Goal: Transaction & Acquisition: Purchase product/service

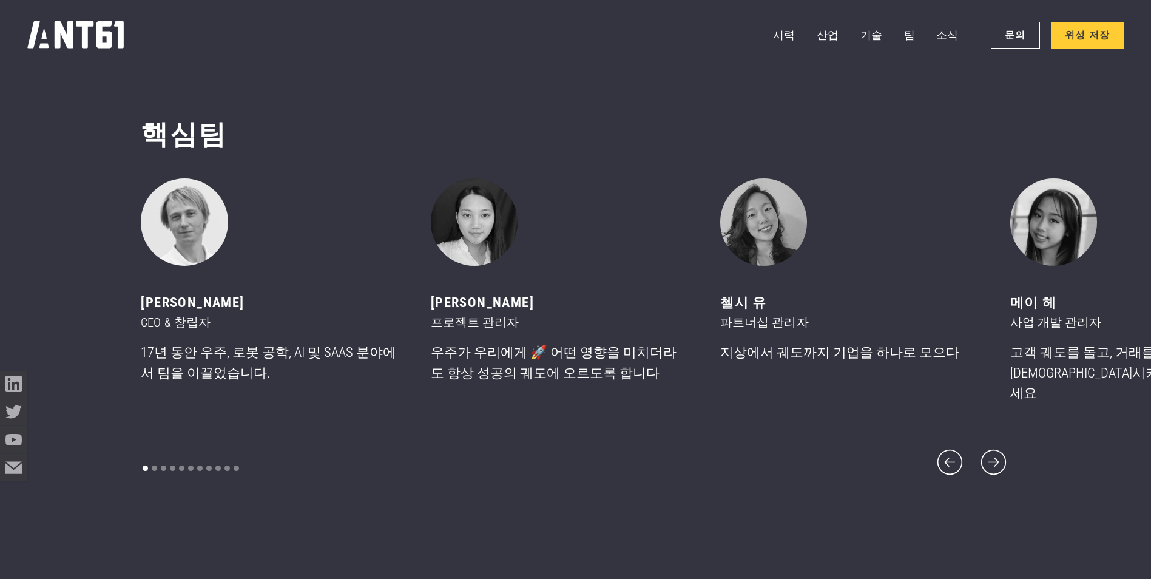
scroll to position [6943, 0]
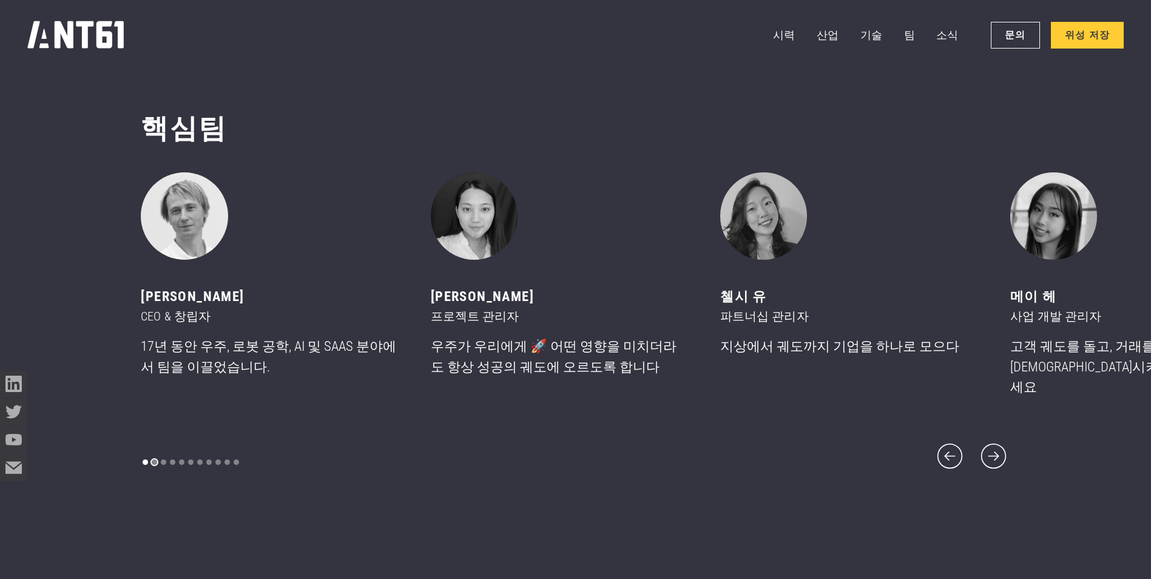
click at [152, 459] on div "슬라이드 2/11 보기" at bounding box center [154, 461] width 5 height 5
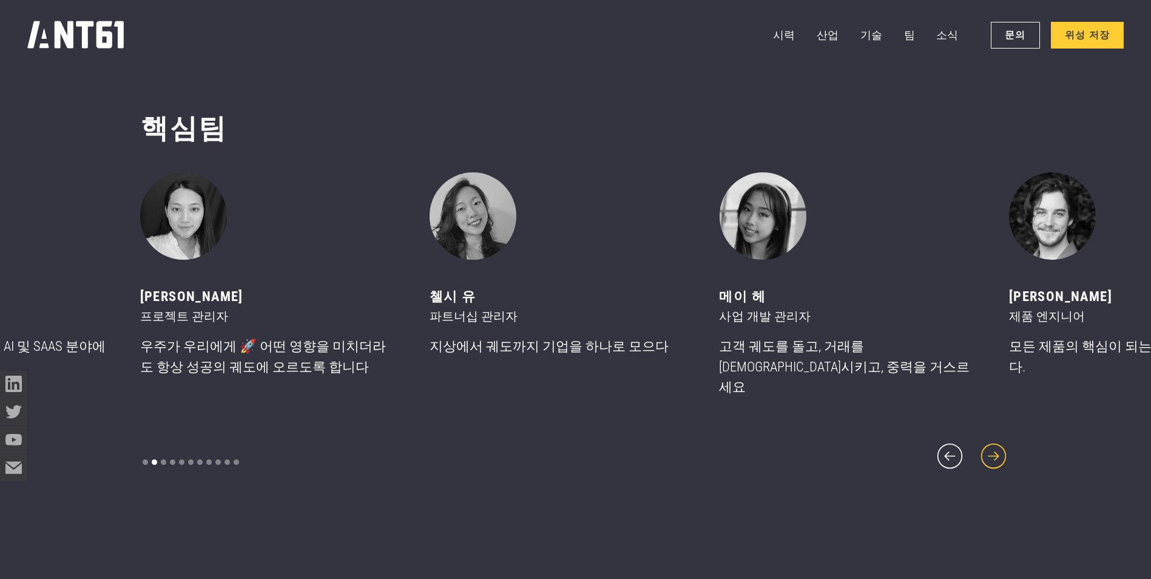
click at [998, 453] on icon "다음 슬라이드" at bounding box center [993, 456] width 33 height 33
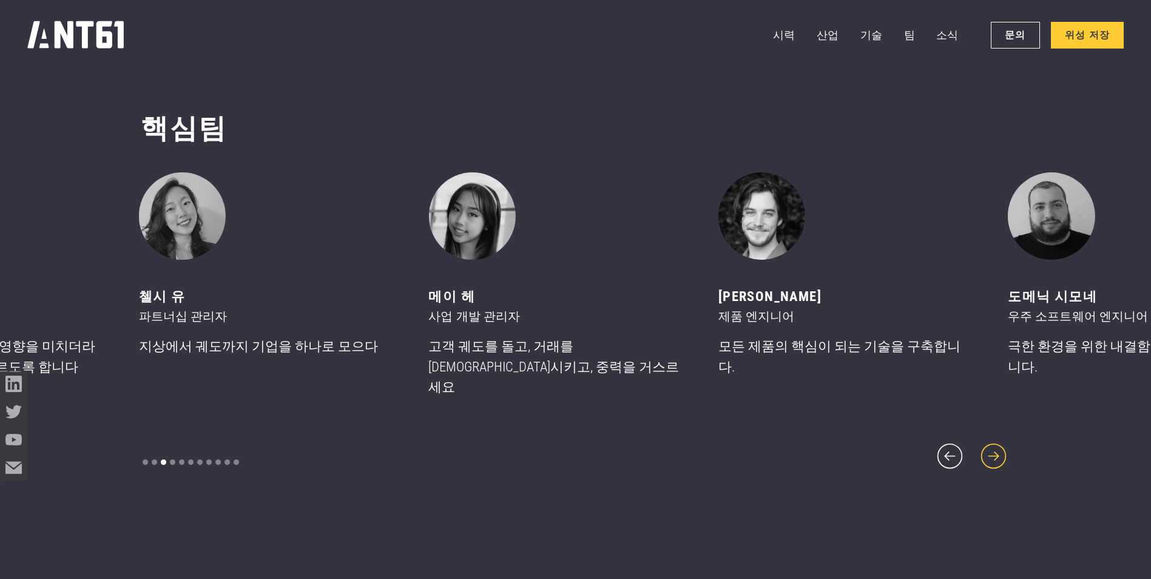
click at [998, 453] on icon "다음 슬라이드" at bounding box center [993, 456] width 33 height 33
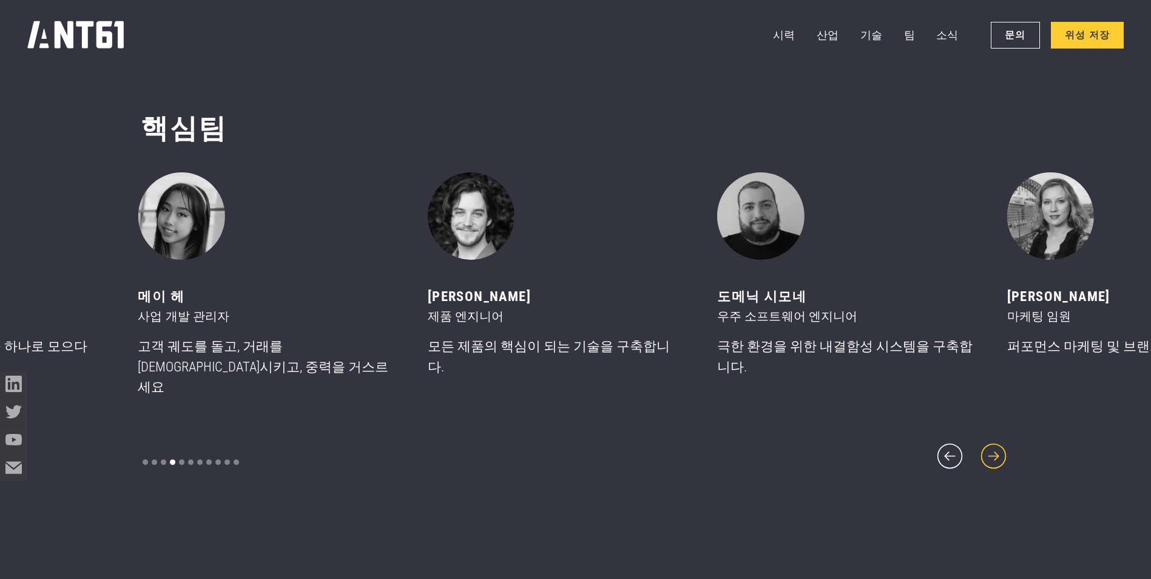
click at [998, 453] on icon "다음 슬라이드" at bounding box center [993, 456] width 33 height 33
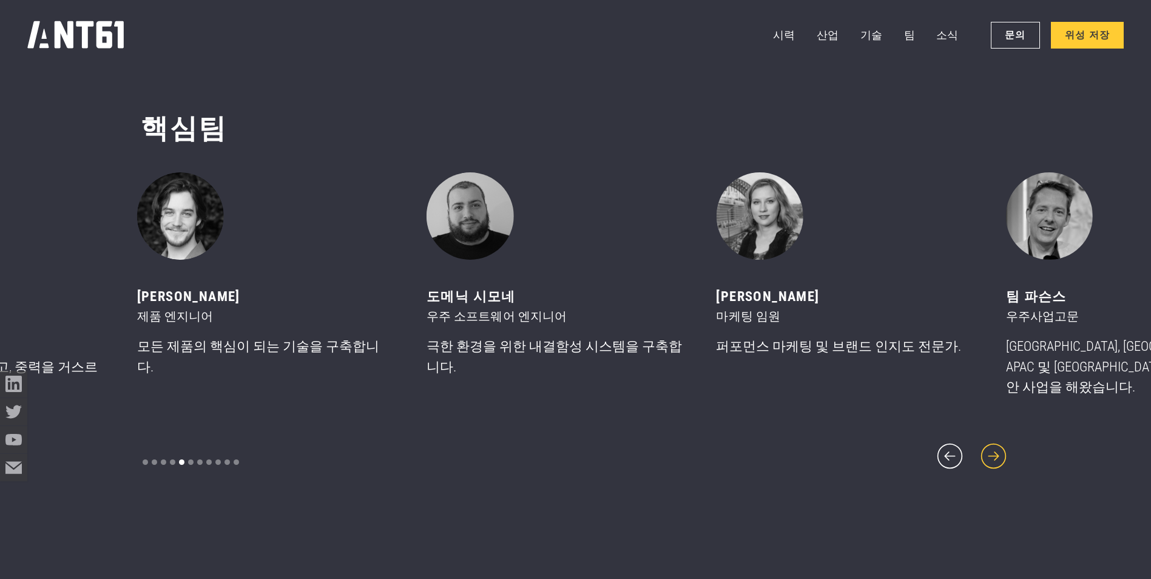
click at [998, 453] on icon "다음 슬라이드" at bounding box center [993, 456] width 33 height 33
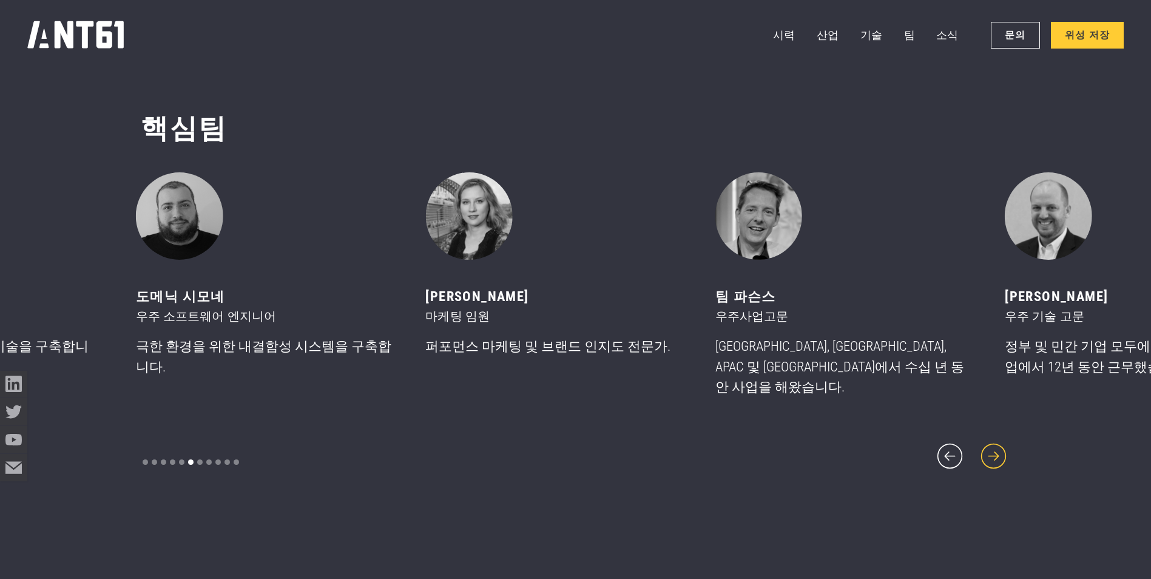
click at [998, 453] on icon "다음 슬라이드" at bounding box center [993, 456] width 33 height 33
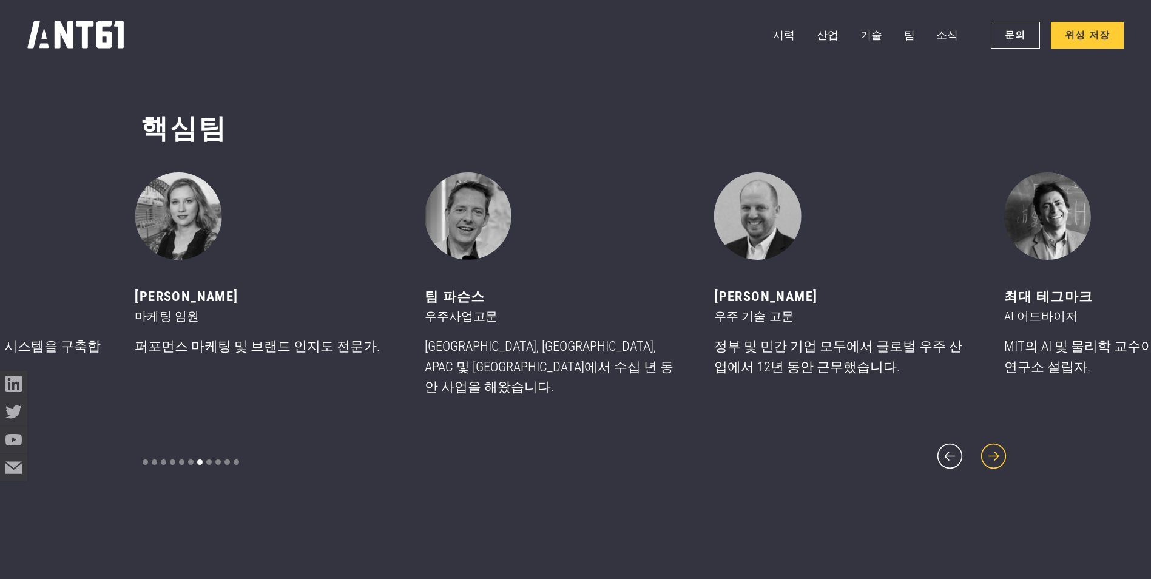
click at [998, 453] on icon "다음 슬라이드" at bounding box center [993, 456] width 33 height 33
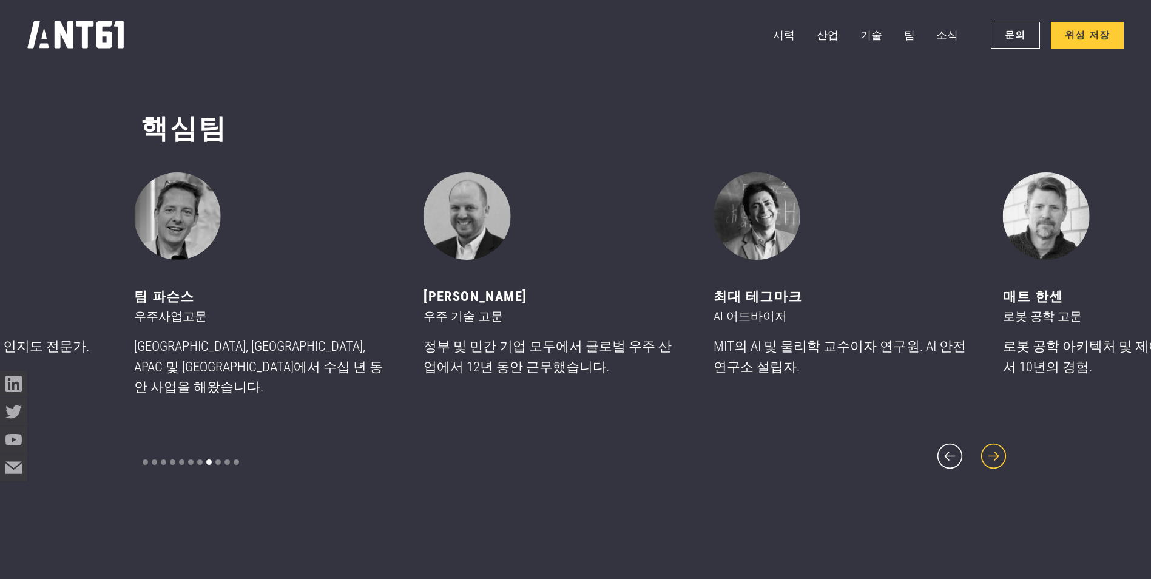
click at [998, 453] on icon "다음 슬라이드" at bounding box center [993, 456] width 33 height 33
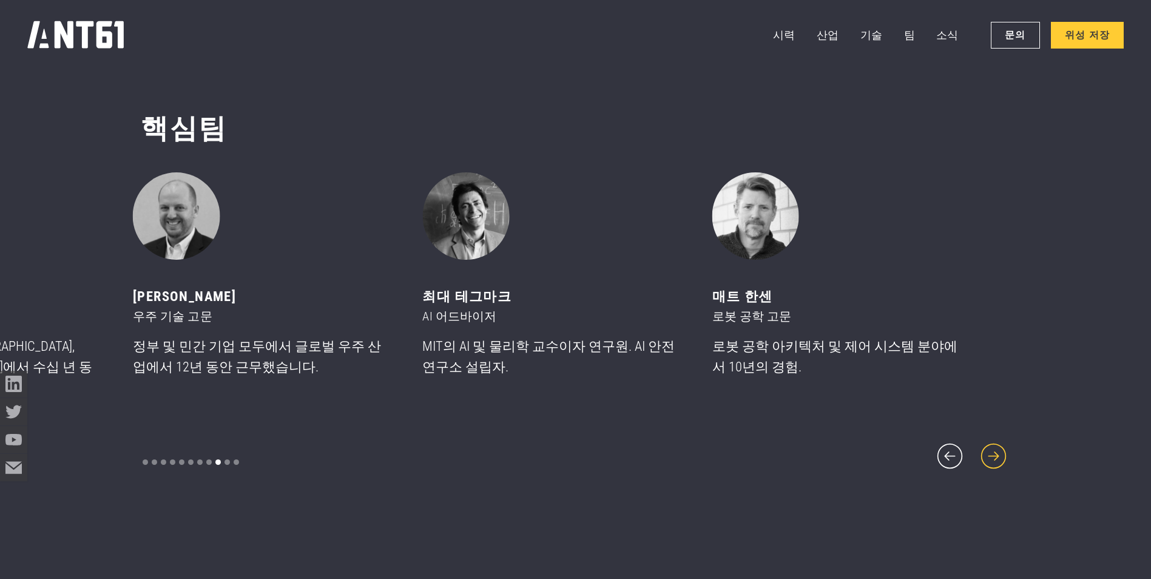
click at [998, 453] on icon "다음 슬라이드" at bounding box center [993, 456] width 33 height 33
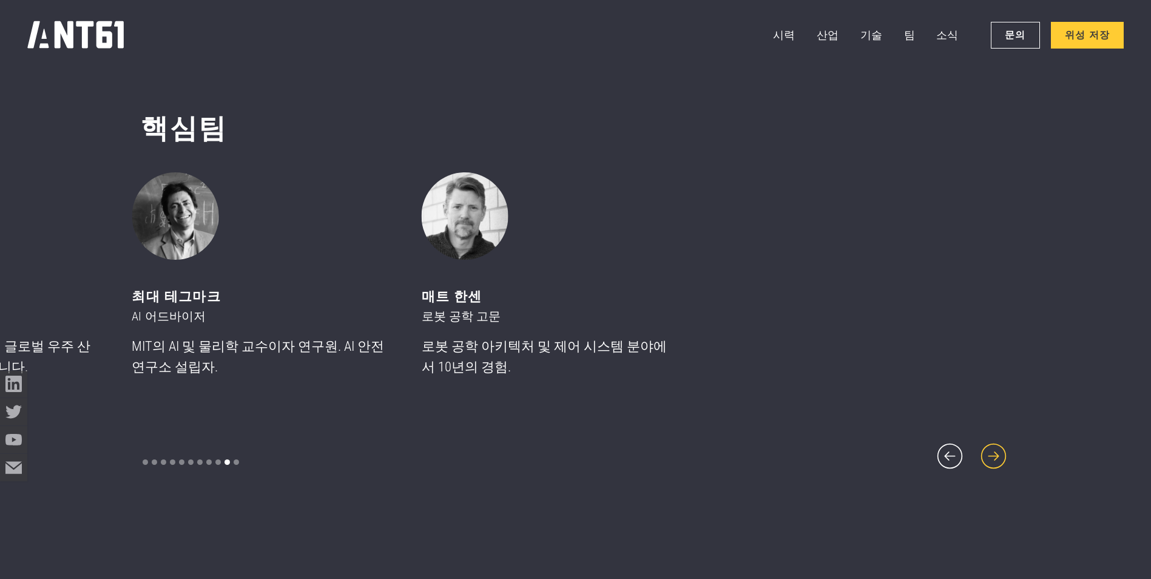
click at [998, 453] on icon "다음 슬라이드" at bounding box center [993, 456] width 33 height 33
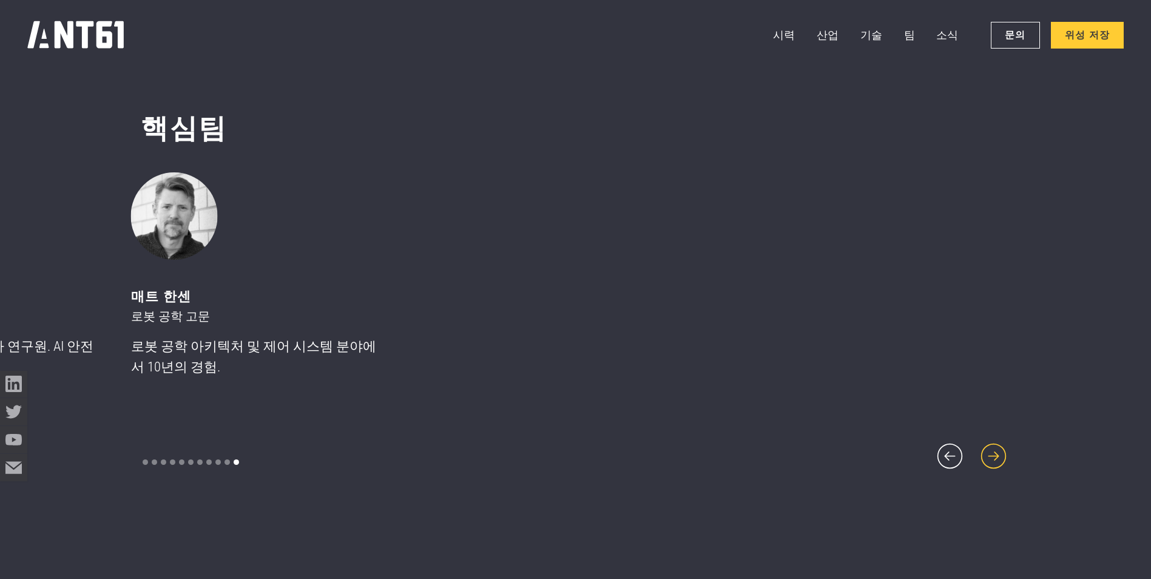
click at [998, 453] on icon "다음 슬라이드" at bounding box center [993, 456] width 33 height 33
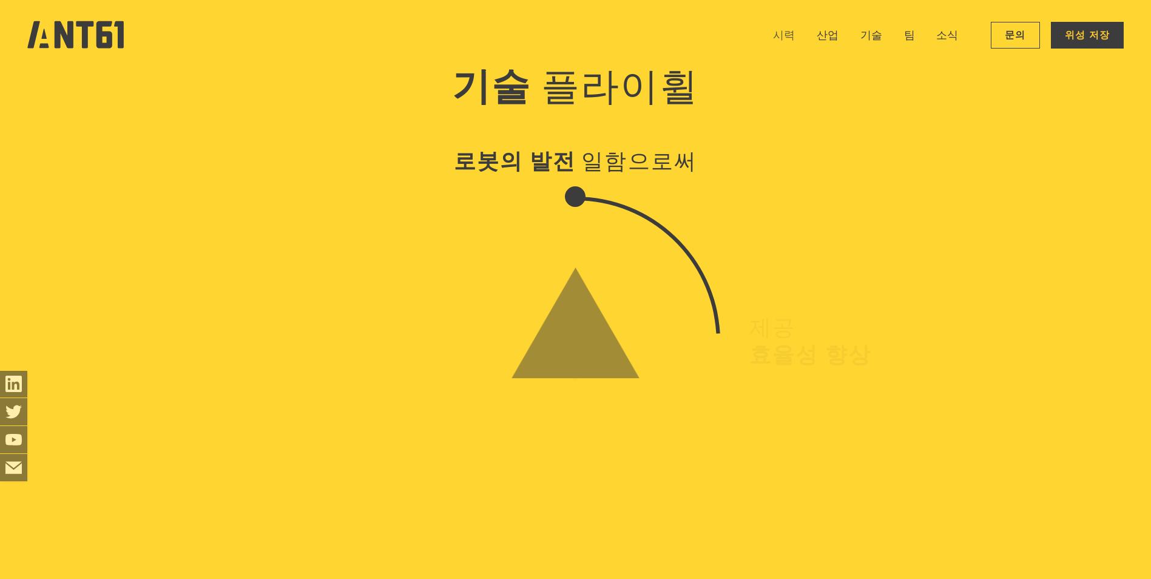
scroll to position [4124, 0]
click at [882, 36] on link "기술" at bounding box center [871, 35] width 22 height 27
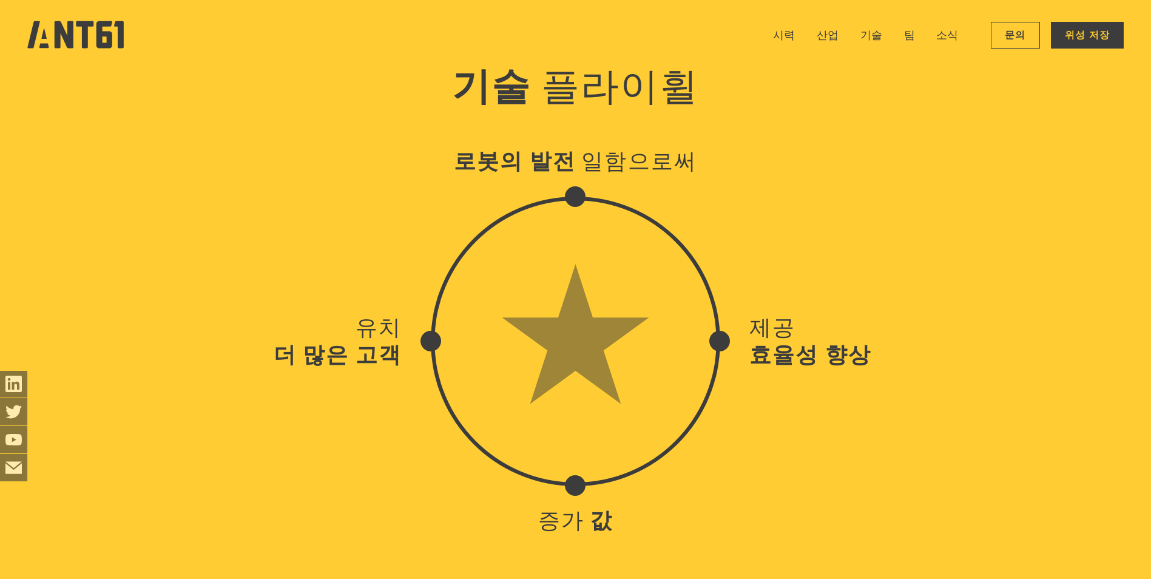
scroll to position [5717, 0]
click at [1083, 38] on link "위성 저장" at bounding box center [1087, 35] width 73 height 26
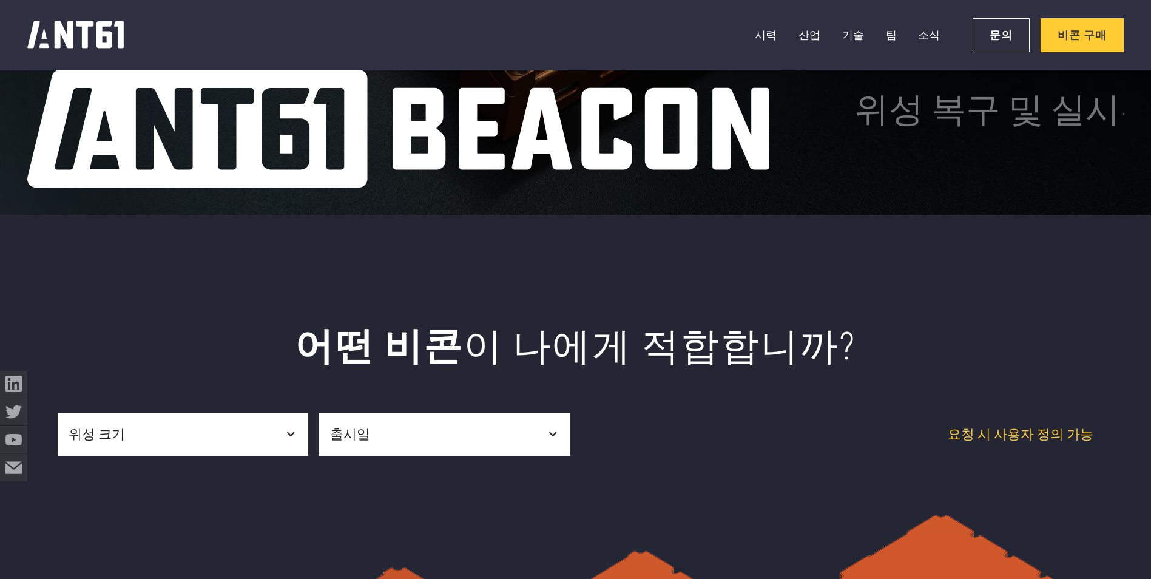
scroll to position [607, 0]
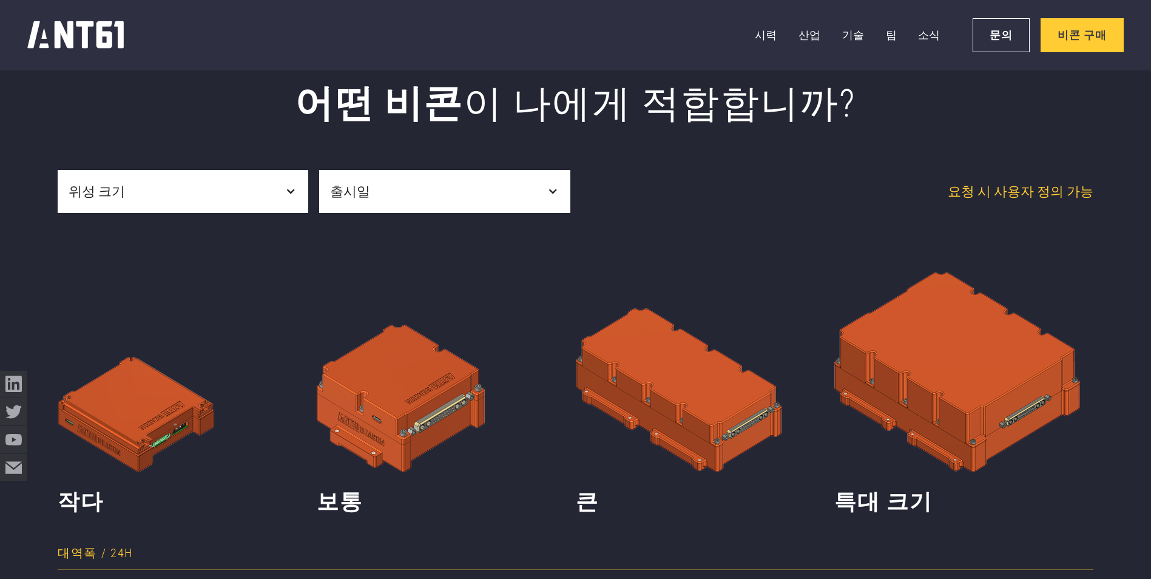
click at [198, 205] on div "위성 크기" at bounding box center [183, 192] width 251 height 44
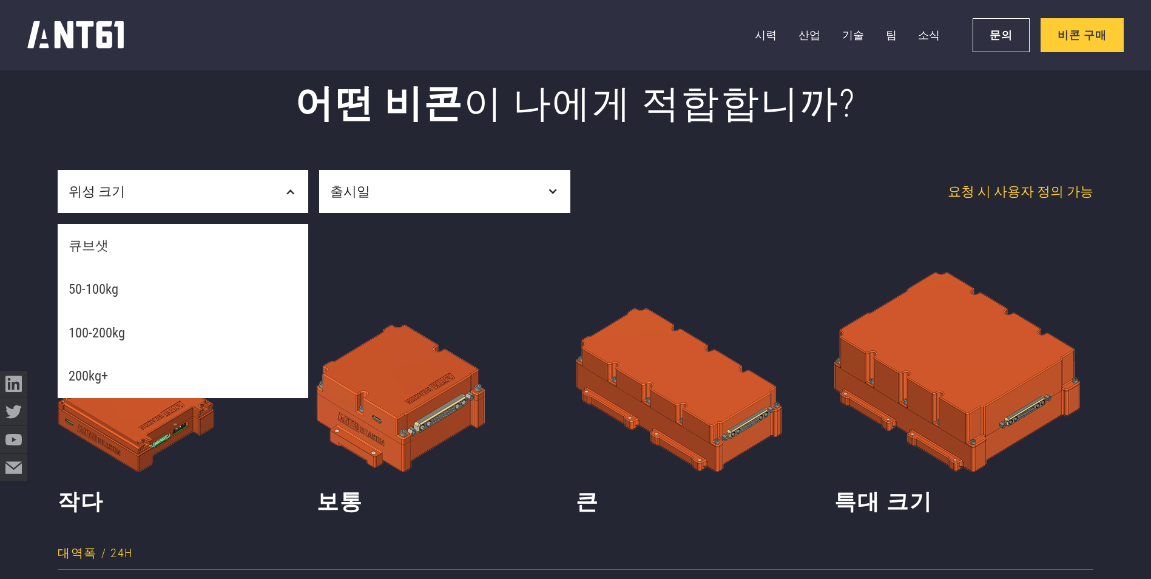
click at [383, 257] on img at bounding box center [446, 342] width 259 height 259
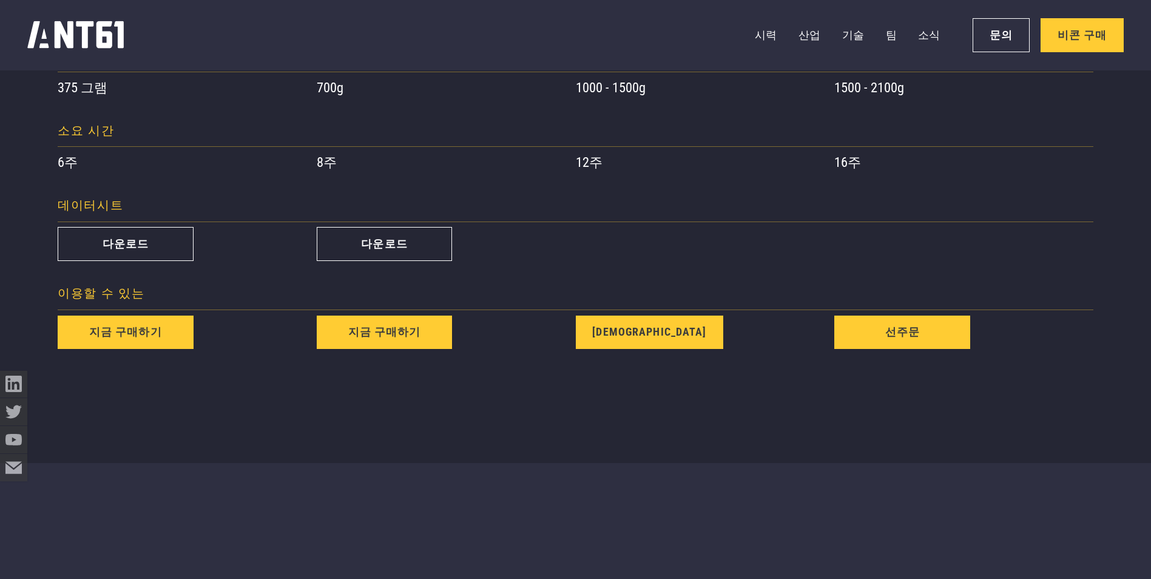
scroll to position [1274, 0]
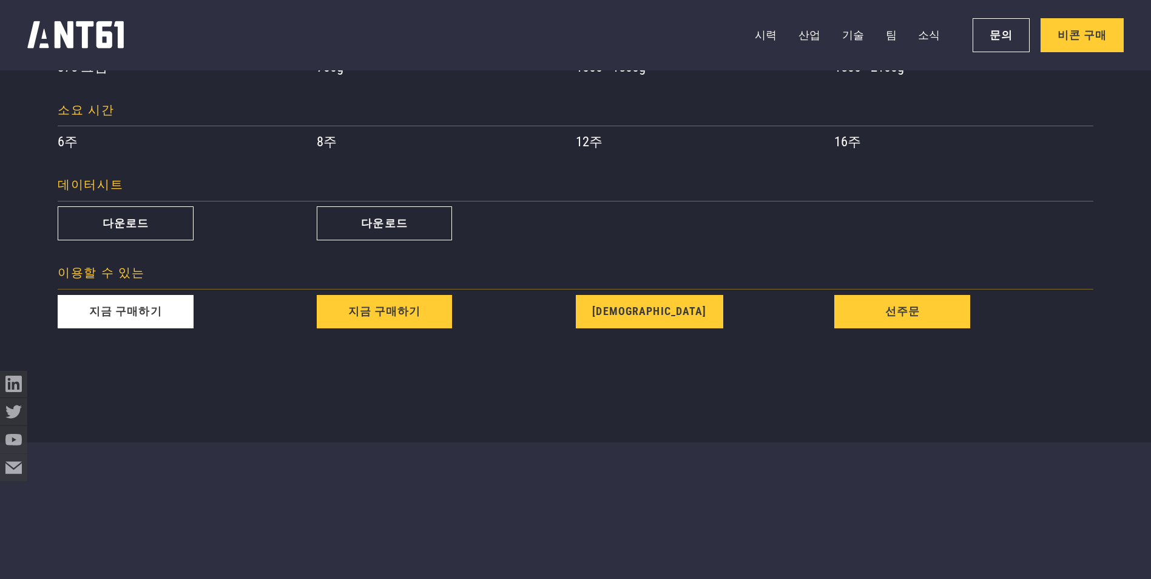
click at [164, 315] on link "지금 구매하기" at bounding box center [126, 312] width 136 height 34
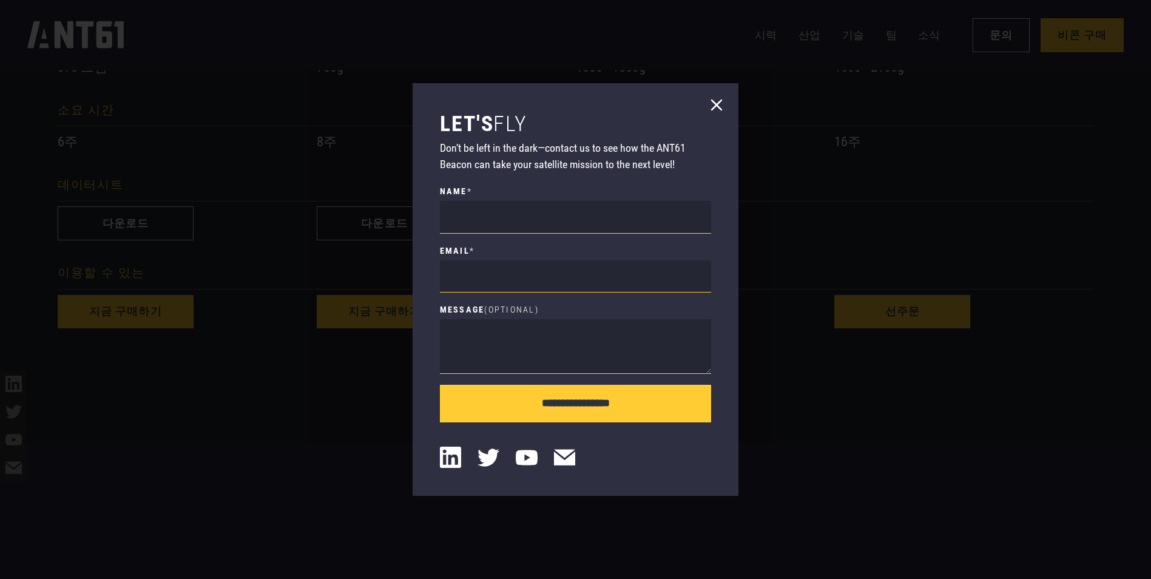
click at [718, 102] on icon at bounding box center [717, 105] width 22 height 22
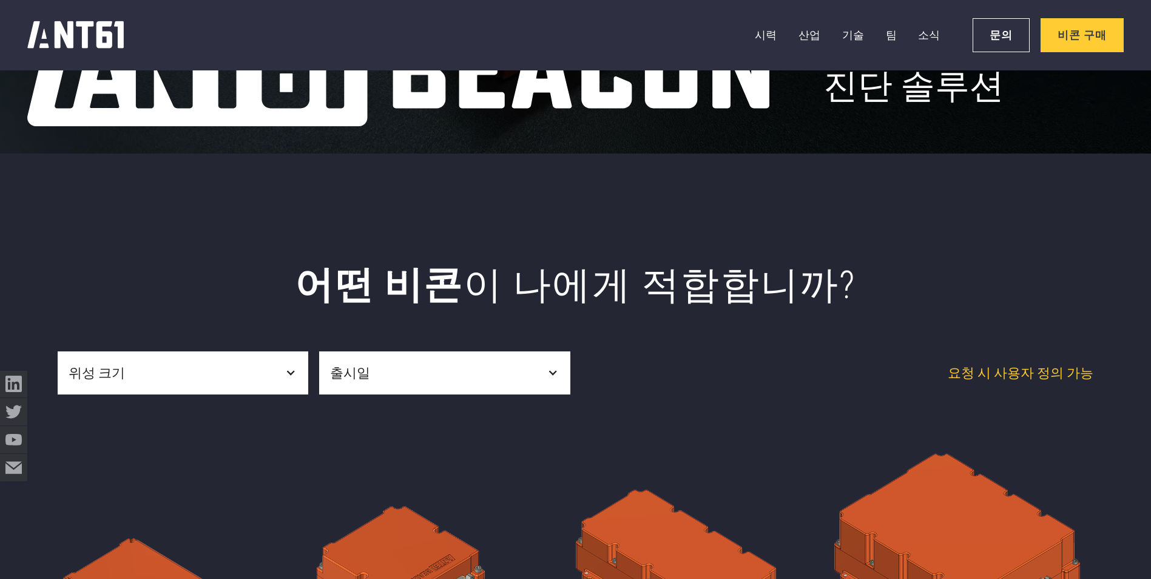
scroll to position [425, 0]
click at [275, 378] on div "위성 크기" at bounding box center [183, 374] width 251 height 44
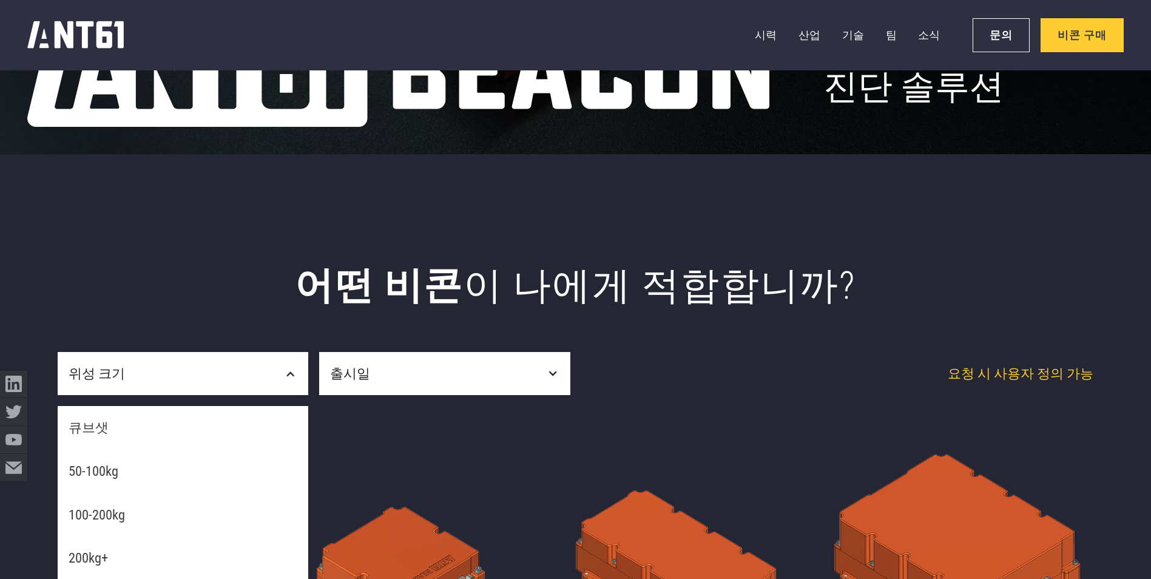
click at [539, 263] on span "이 나에게 적합합니까?" at bounding box center [659, 285] width 393 height 44
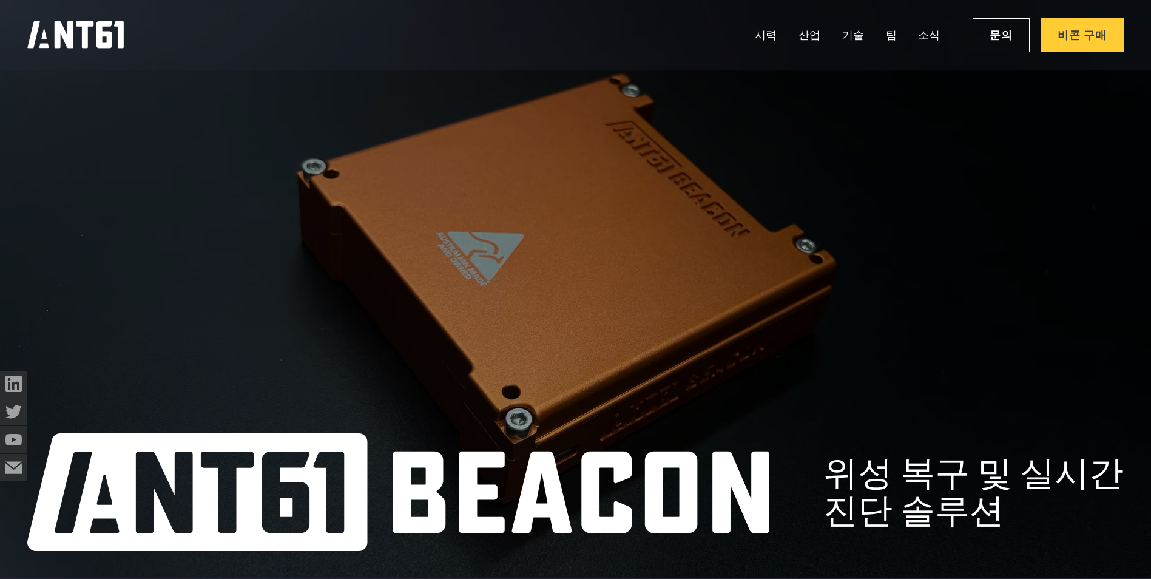
scroll to position [0, 0]
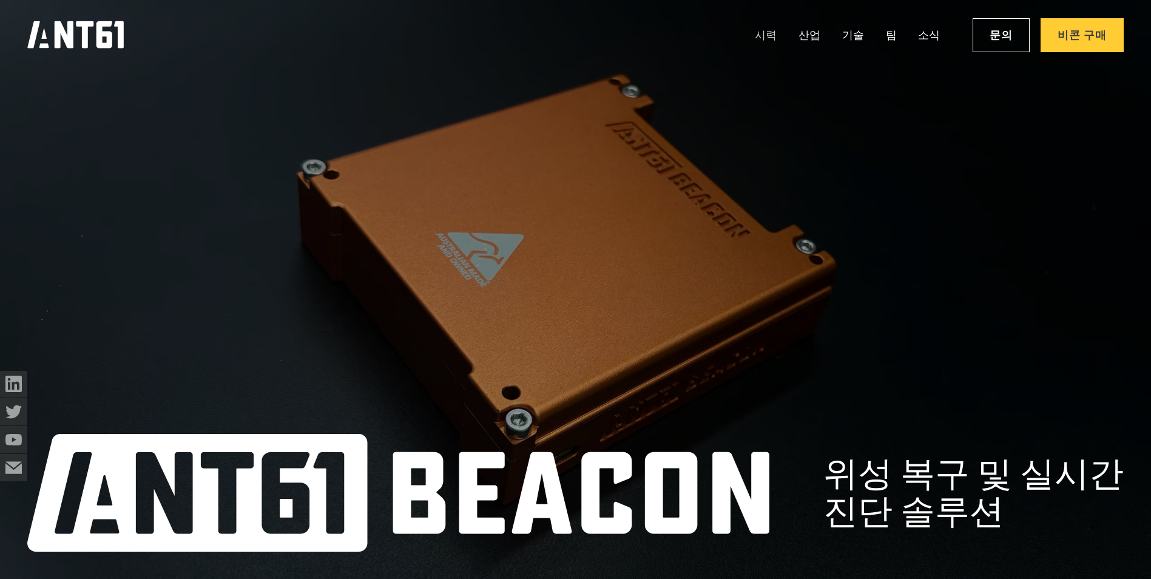
click at [769, 42] on link "시력" at bounding box center [766, 35] width 22 height 27
